Goal: Navigation & Orientation: Find specific page/section

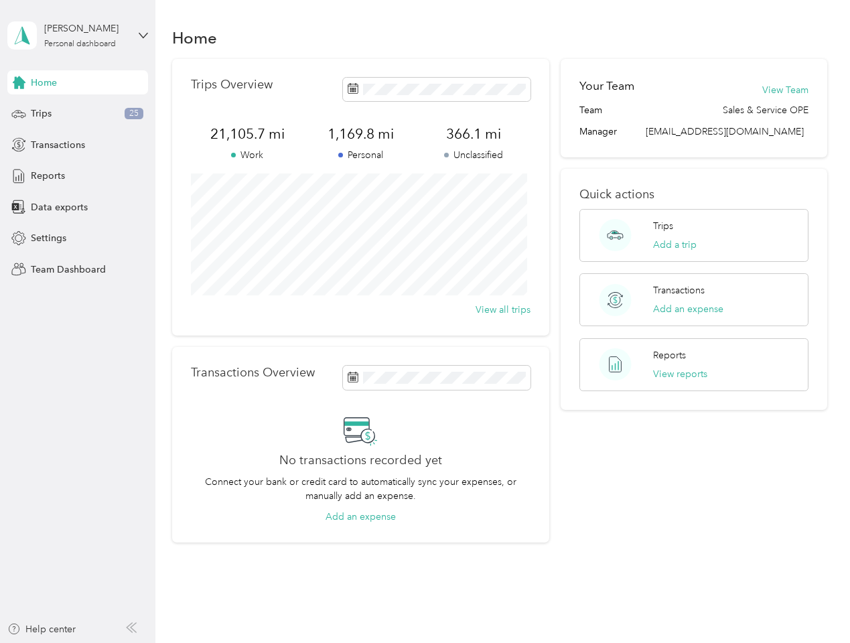
click at [424, 321] on div "Trips Overview 21,105.7 mi Work 1,169.8 mi Personal 366.1 mi Unclassified View …" at bounding box center [360, 197] width 377 height 277
click at [78, 35] on div "[PERSON_NAME]" at bounding box center [86, 28] width 84 height 14
click at [78, 82] on div "You’re signed in as [EMAIL_ADDRESS][DOMAIN_NAME] Team dashboard Personal dashbo…" at bounding box center [148, 117] width 282 height 137
click at [19, 82] on div "You’re signed in as [EMAIL_ADDRESS][DOMAIN_NAME] Team dashboard Personal dashbo…" at bounding box center [148, 117] width 282 height 137
click at [78, 114] on div "Trips 25" at bounding box center [77, 114] width 141 height 24
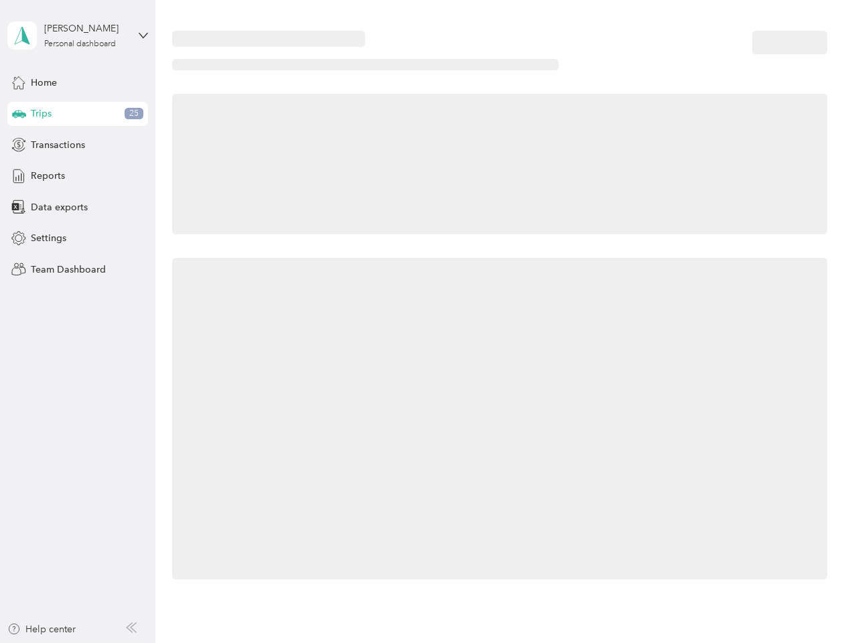
click at [19, 114] on icon at bounding box center [19, 113] width 14 height 7
click at [78, 145] on span "Transactions" at bounding box center [58, 145] width 54 height 14
